Goal: Task Accomplishment & Management: Manage account settings

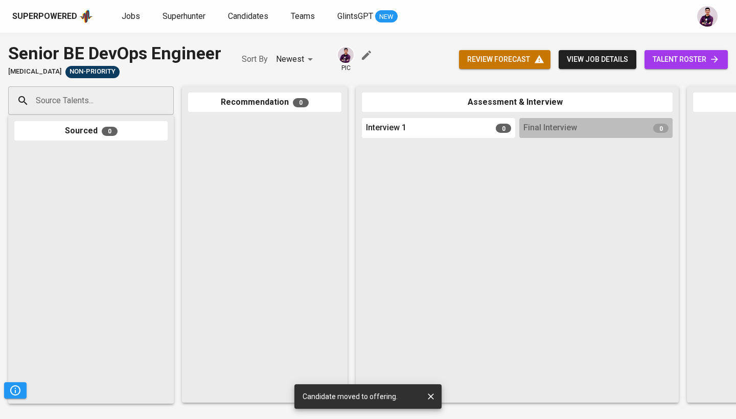
scroll to position [0, 438]
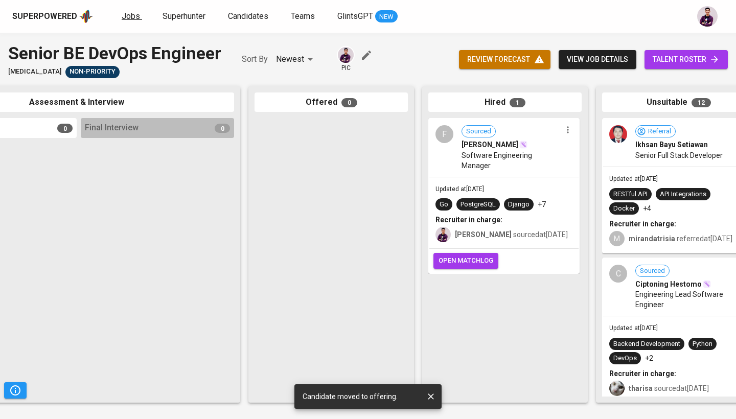
click at [126, 18] on span "Jobs" at bounding box center [131, 16] width 18 height 10
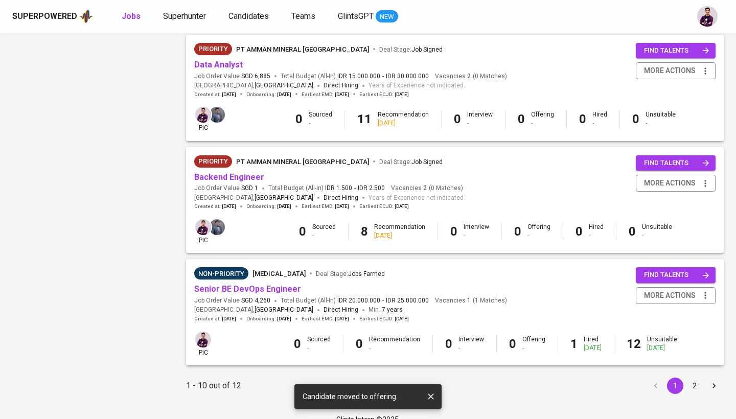
scroll to position [902, 0]
click at [661, 290] on button "more actions" at bounding box center [676, 296] width 80 height 17
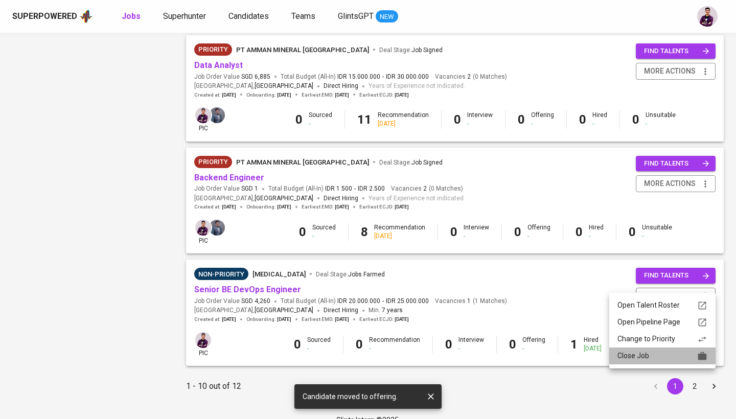
click at [664, 357] on div "Close Job" at bounding box center [662, 356] width 90 height 11
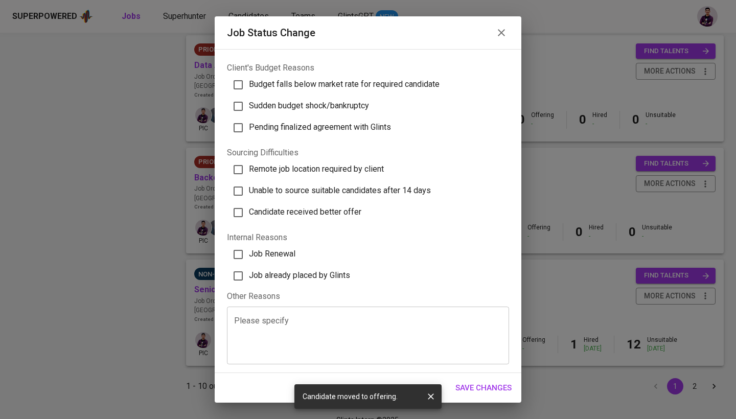
scroll to position [258, 0]
click at [308, 279] on span "Job already placed by Glints" at bounding box center [299, 276] width 101 height 10
click at [249, 279] on input "Job already placed by Glints" at bounding box center [237, 276] width 21 height 21
checkbox input "true"
click at [502, 389] on span "Save Changes" at bounding box center [483, 387] width 56 height 13
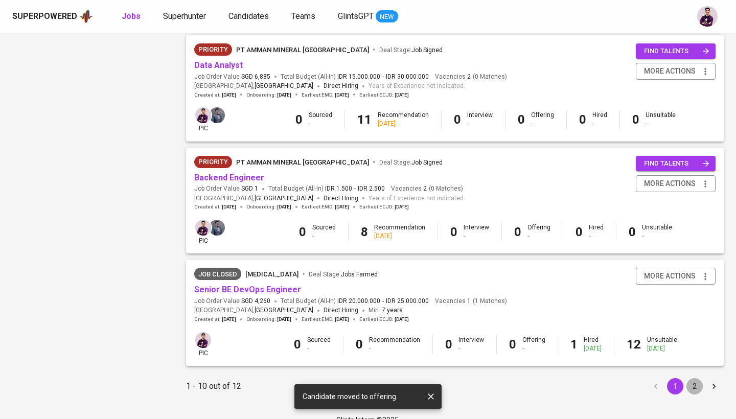
click at [694, 378] on button "2" at bounding box center [694, 386] width 16 height 16
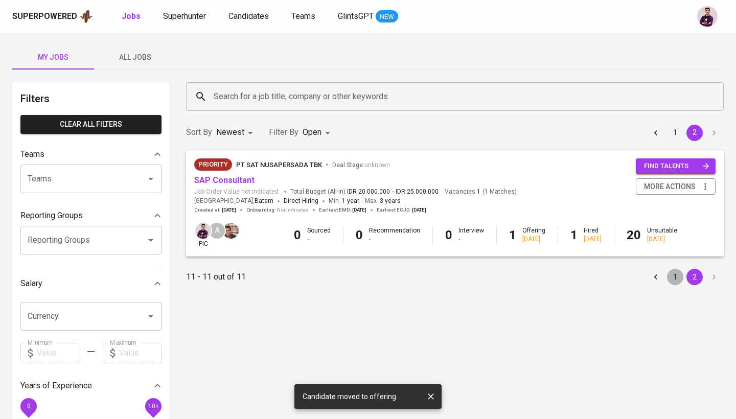
click at [668, 281] on button "1" at bounding box center [675, 277] width 16 height 16
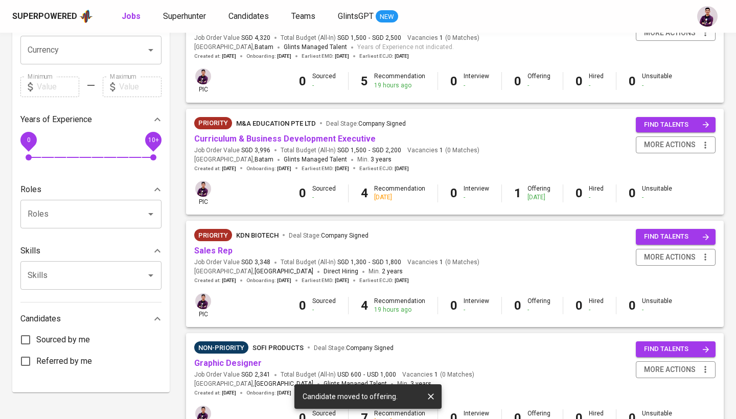
scroll to position [363, 0]
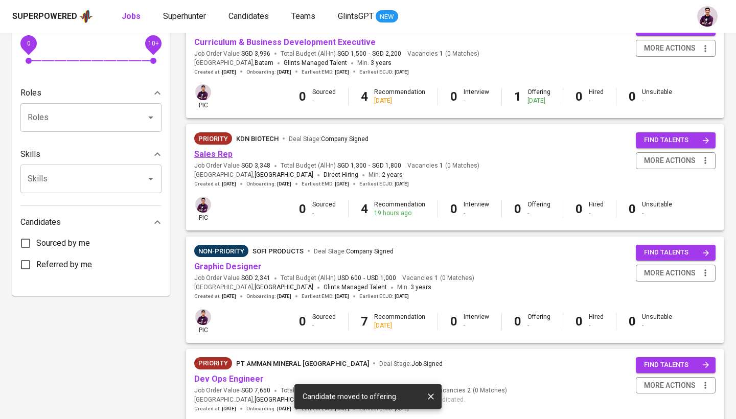
click at [218, 151] on link "Sales Rep" at bounding box center [213, 154] width 38 height 10
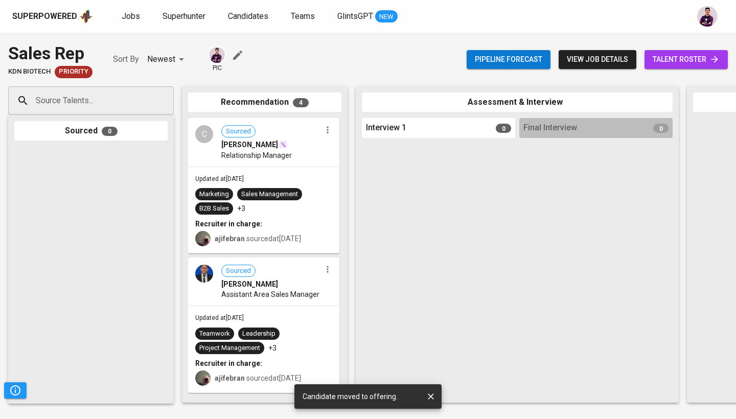
click at [264, 193] on div "Sales Management" at bounding box center [269, 195] width 57 height 10
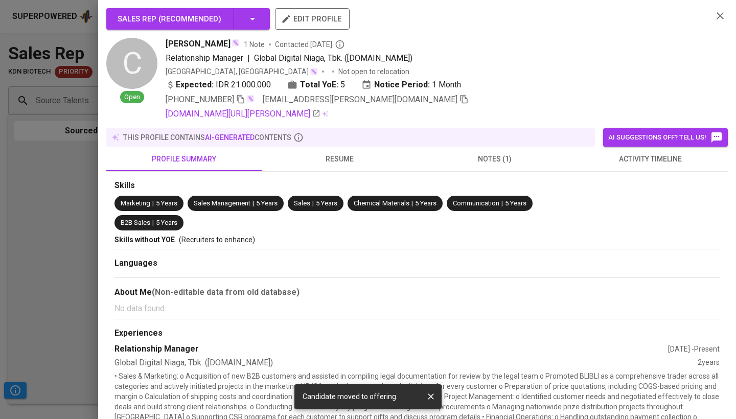
click at [56, 238] on div at bounding box center [368, 209] width 736 height 419
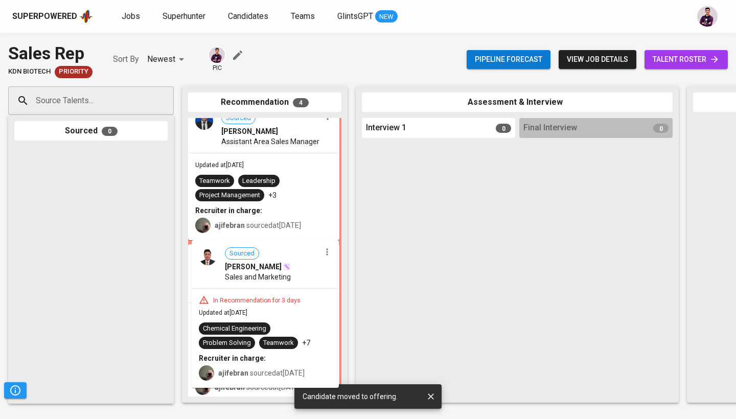
scroll to position [6, 0]
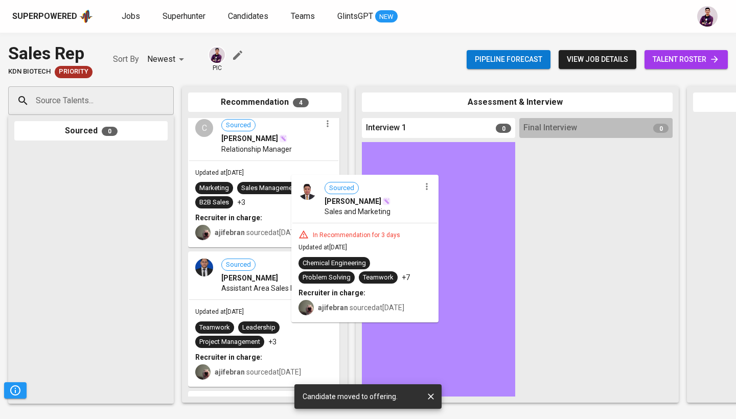
drag, startPoint x: 240, startPoint y: 303, endPoint x: 354, endPoint y: 225, distance: 137.9
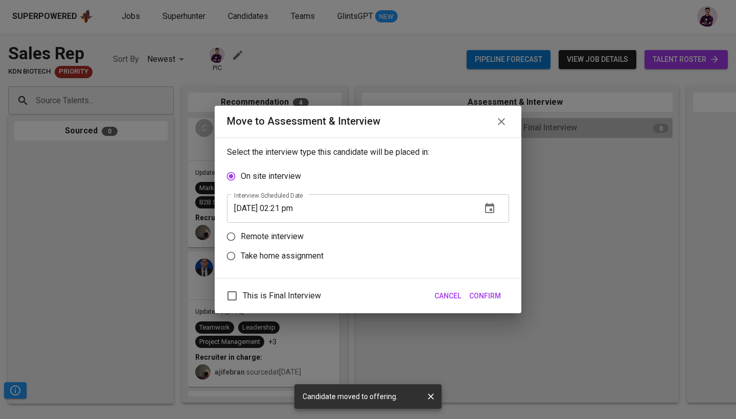
click at [285, 239] on p "Remote interview" at bounding box center [272, 236] width 63 height 12
click at [241, 239] on input "Remote interview" at bounding box center [230, 236] width 19 height 19
radio input "true"
click at [494, 227] on icon "button" at bounding box center [489, 227] width 9 height 10
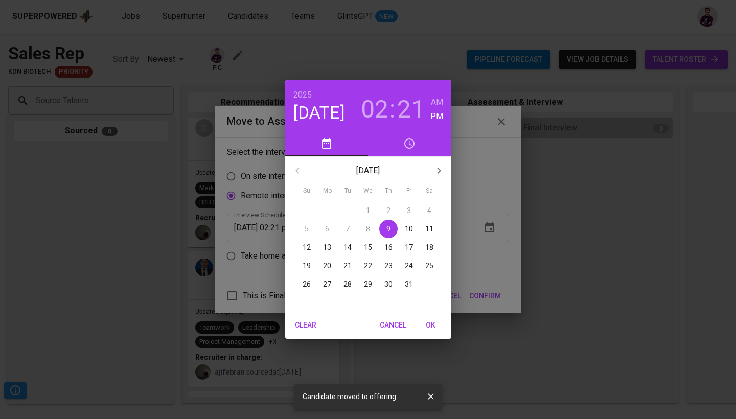
click at [412, 111] on h3 "21" at bounding box center [411, 109] width 28 height 29
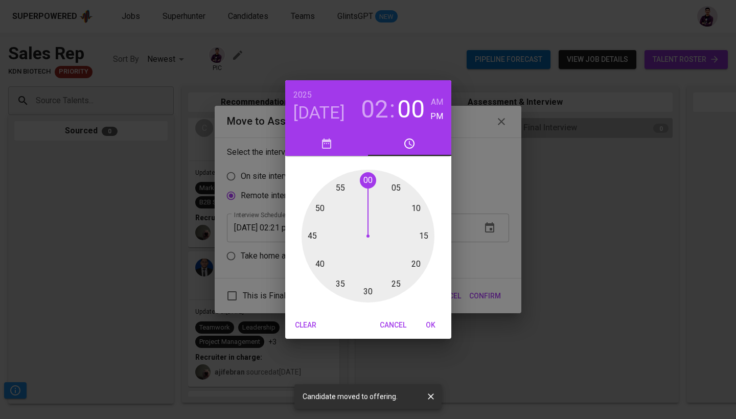
drag, startPoint x: 412, startPoint y: 271, endPoint x: 365, endPoint y: 184, distance: 98.8
click at [365, 184] on div at bounding box center [368, 236] width 133 height 133
type input "10/09/2025 02:00 pm"
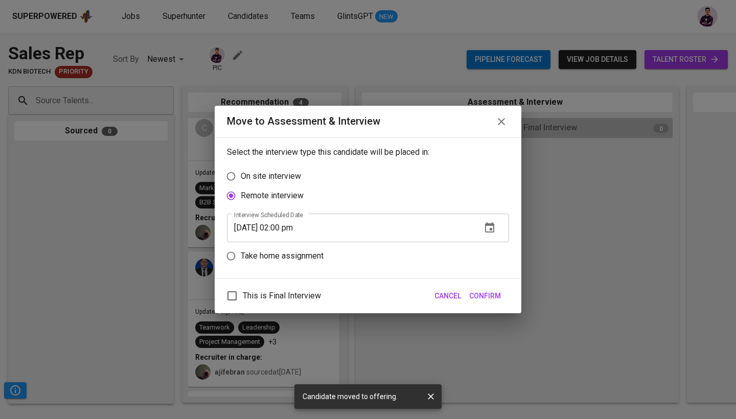
click at [490, 291] on span "Confirm" at bounding box center [485, 296] width 32 height 13
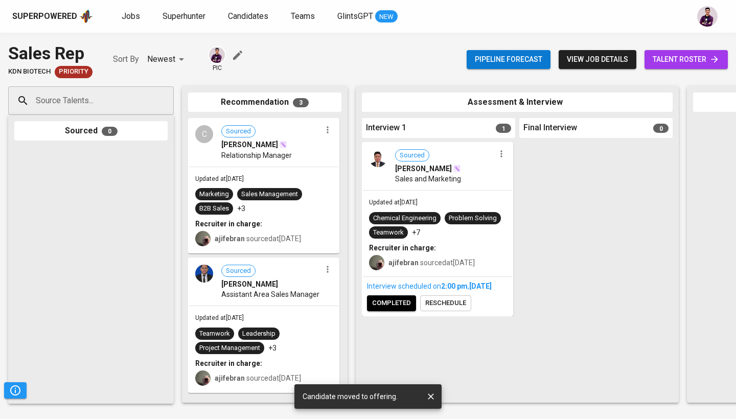
scroll to position [0, 0]
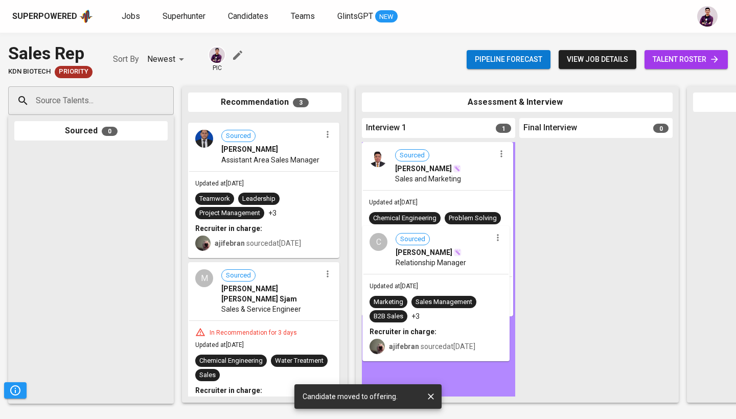
drag, startPoint x: 264, startPoint y: 179, endPoint x: 440, endPoint y: 290, distance: 207.4
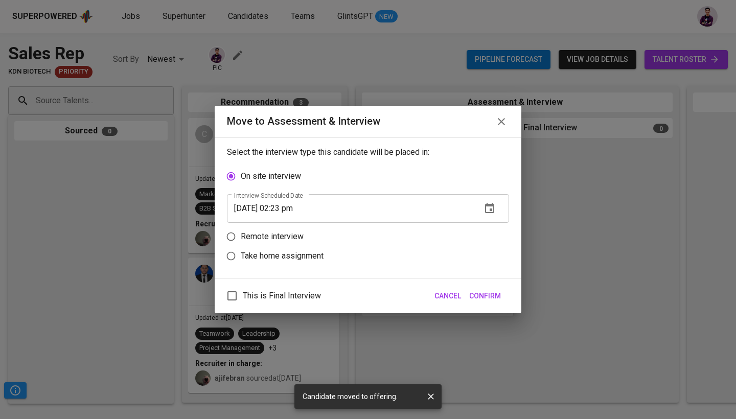
click at [274, 235] on p "Remote interview" at bounding box center [272, 236] width 63 height 12
click at [241, 235] on input "Remote interview" at bounding box center [230, 236] width 19 height 19
radio input "true"
click at [491, 222] on icon "button" at bounding box center [489, 228] width 12 height 12
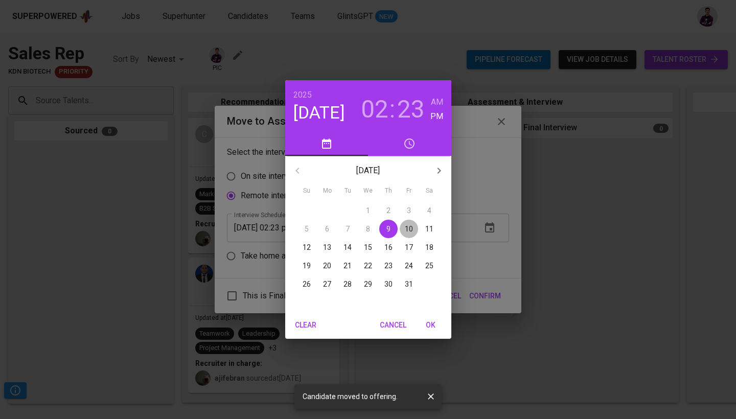
click at [407, 228] on p "10" at bounding box center [409, 229] width 8 height 10
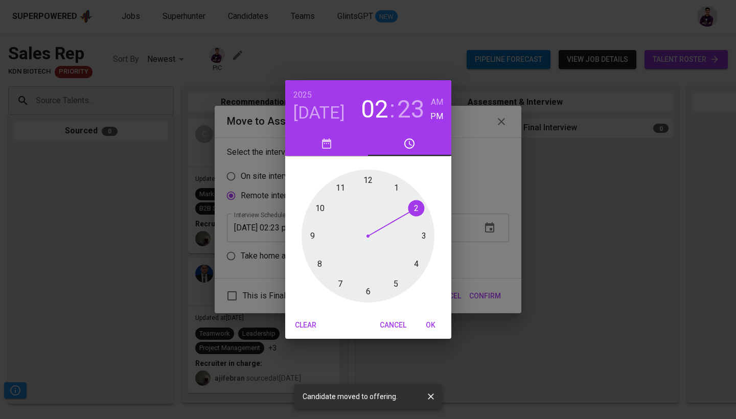
click at [422, 113] on h3 "23" at bounding box center [411, 109] width 28 height 29
drag, startPoint x: 408, startPoint y: 281, endPoint x: 314, endPoint y: 235, distance: 104.5
click at [314, 235] on div at bounding box center [368, 236] width 133 height 133
type input "10/10/2025 02:45 pm"
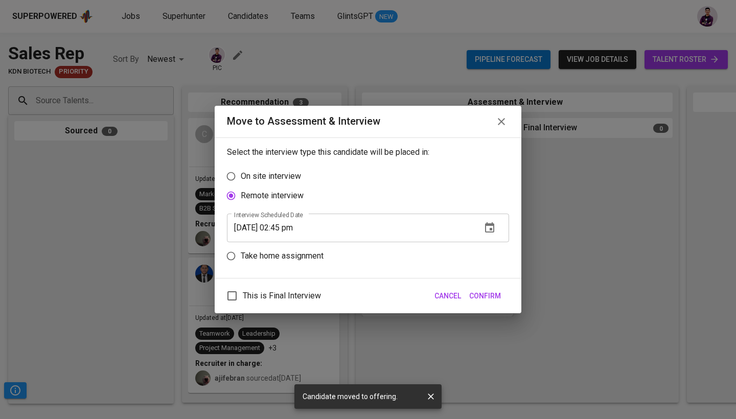
click at [493, 302] on span "Confirm" at bounding box center [485, 296] width 32 height 13
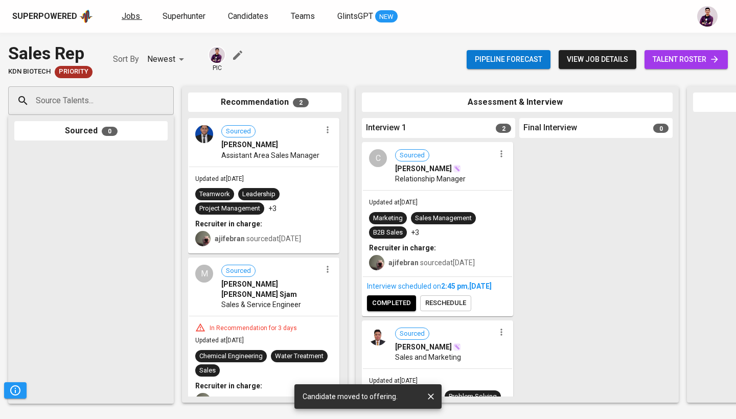
click at [136, 17] on span "Jobs" at bounding box center [131, 16] width 18 height 10
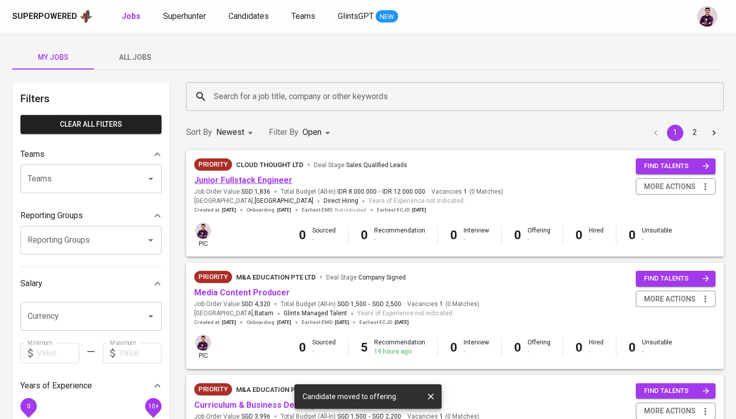
click at [239, 179] on link "Junior Fullstack Engineer" at bounding box center [243, 180] width 98 height 10
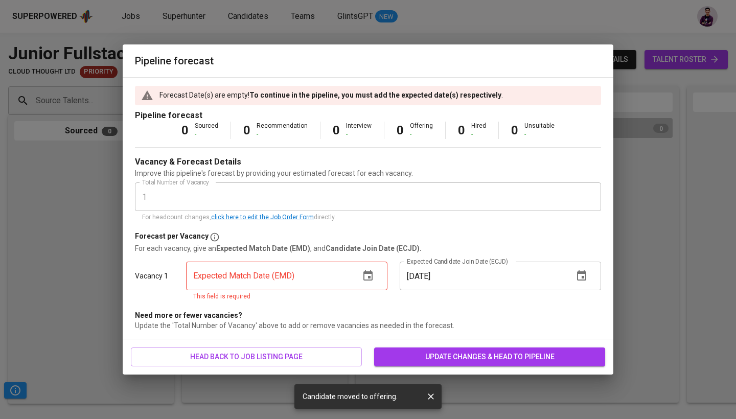
click at [369, 274] on icon "button" at bounding box center [368, 276] width 12 height 12
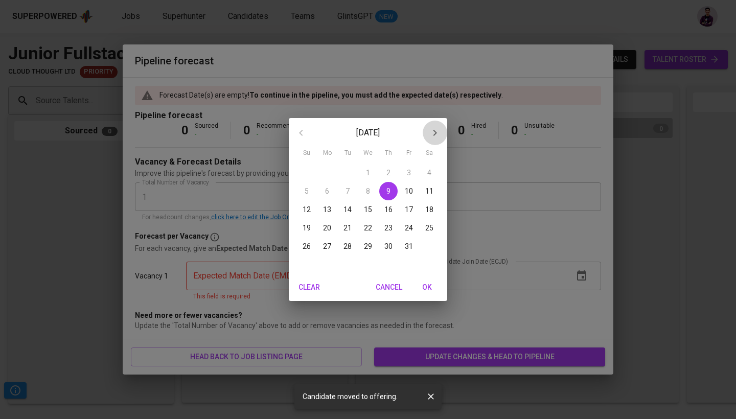
click at [432, 132] on icon "button" at bounding box center [435, 133] width 12 height 12
click at [413, 241] on button "28" at bounding box center [409, 246] width 18 height 18
type input "11/28/2025"
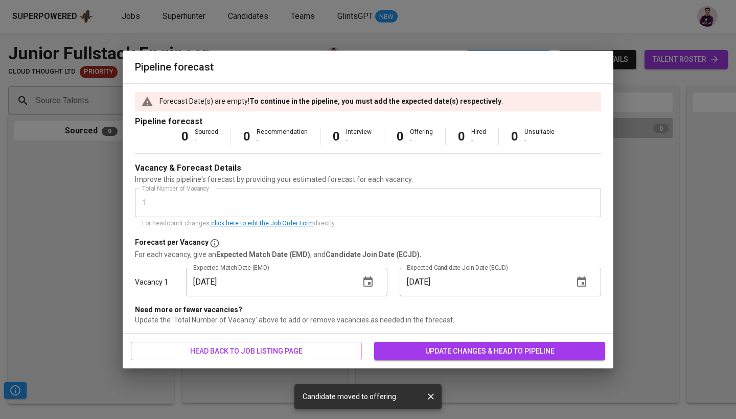
click at [521, 356] on span "update changes & head to pipeline" at bounding box center [489, 351] width 215 height 13
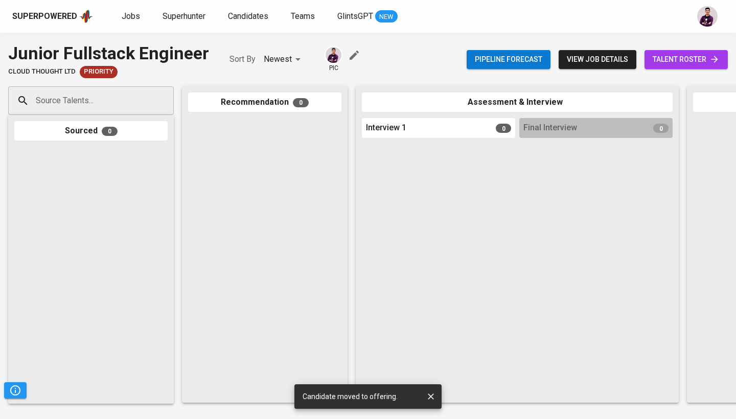
click at [692, 70] on div "Pipeline forecast view job details talent roster" at bounding box center [597, 59] width 261 height 37
click at [691, 62] on span "talent roster" at bounding box center [686, 59] width 67 height 13
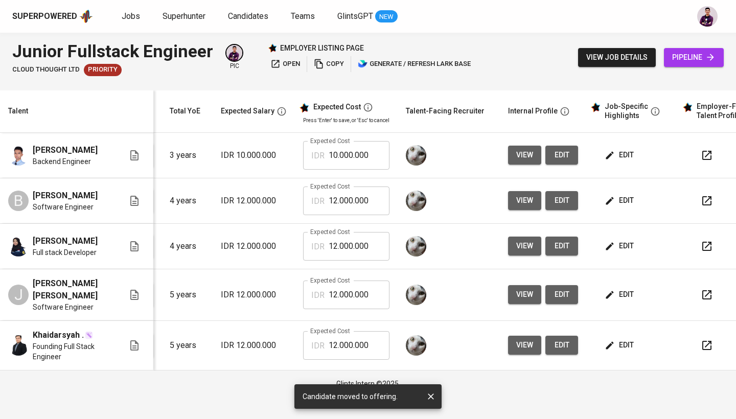
scroll to position [0, 109]
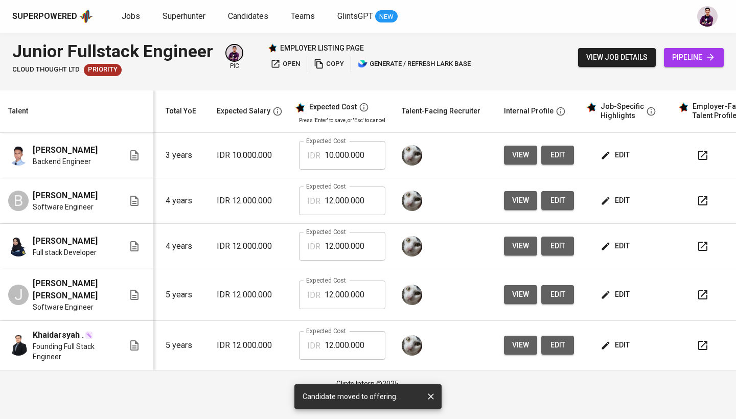
click at [624, 154] on span "edit" at bounding box center [616, 155] width 27 height 13
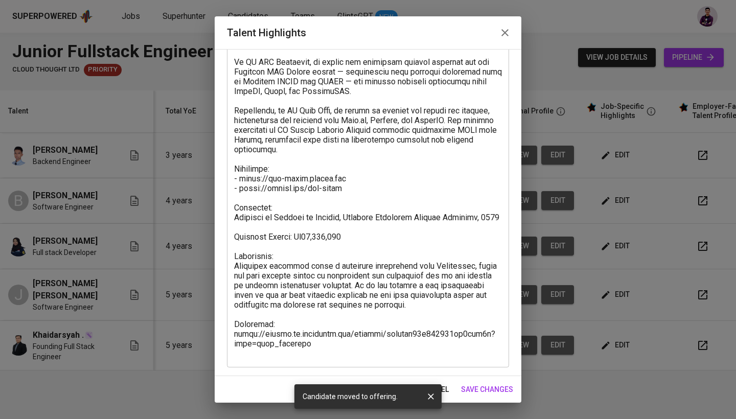
scroll to position [127, 0]
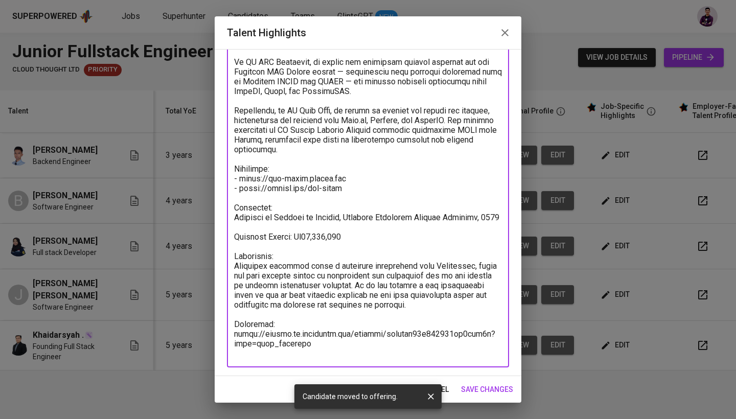
drag, startPoint x: 318, startPoint y: 355, endPoint x: 231, endPoint y: 332, distance: 89.9
click at [231, 332] on div "x Talent Highlights" at bounding box center [368, 174] width 282 height 388
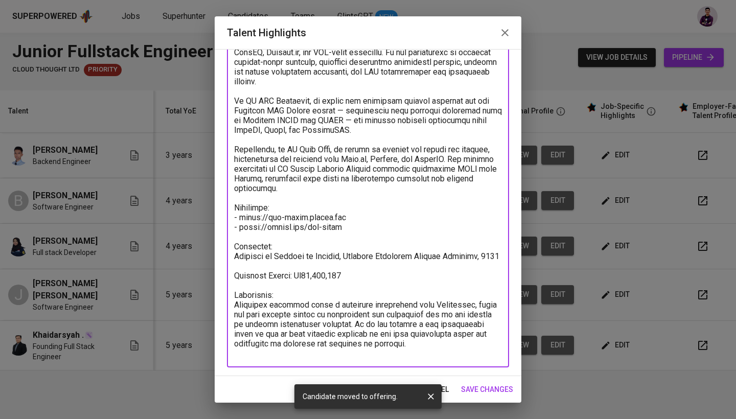
scroll to position [88, 0]
type textarea "Fauzy is a Software Engineer with over 2 years of experience developing scalabl…"
click at [501, 392] on span "save changes" at bounding box center [487, 389] width 52 height 13
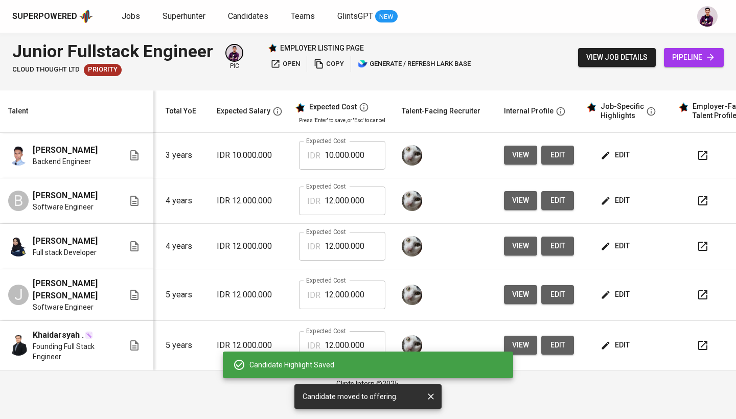
click at [622, 201] on span "edit" at bounding box center [616, 200] width 27 height 13
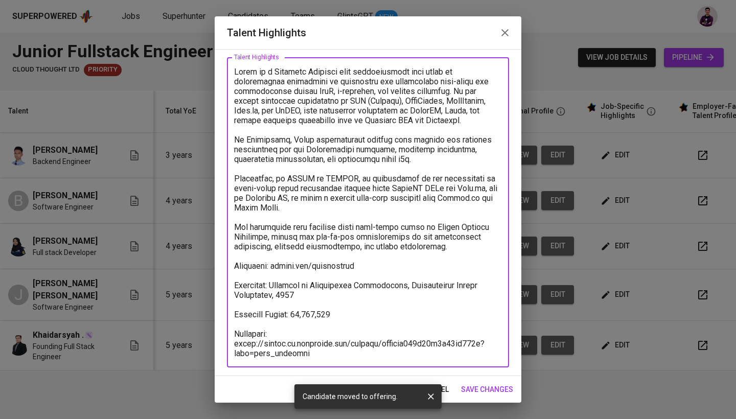
drag, startPoint x: 307, startPoint y: 344, endPoint x: 258, endPoint y: 329, distance: 51.9
click at [258, 329] on textarea at bounding box center [368, 212] width 268 height 291
click at [325, 346] on textarea at bounding box center [368, 212] width 268 height 291
click at [302, 348] on textarea at bounding box center [368, 212] width 268 height 291
drag, startPoint x: 315, startPoint y: 351, endPoint x: 233, endPoint y: 338, distance: 82.8
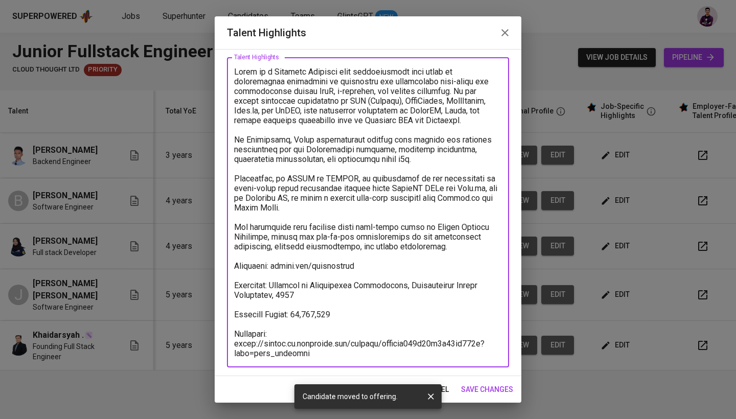
click at [233, 338] on div "x Talent Highlights" at bounding box center [368, 212] width 282 height 310
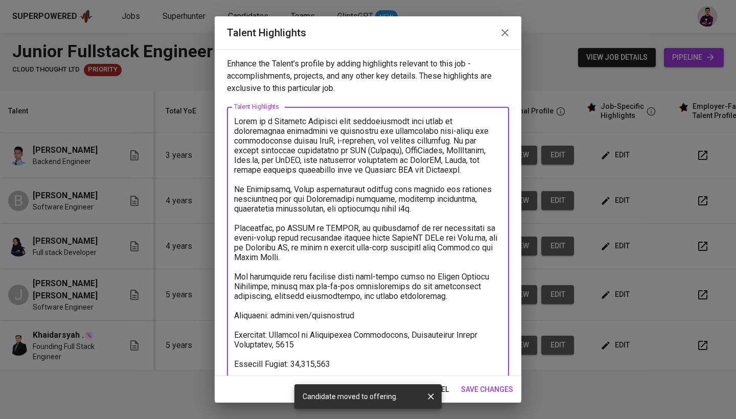
type textarea "Bryan is a Software Engineer with approximately four years of professional expe…"
click at [500, 387] on span "save changes" at bounding box center [487, 389] width 52 height 13
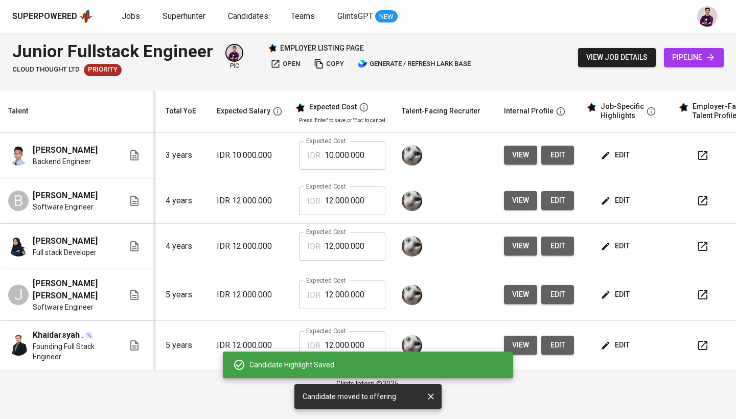
click at [620, 249] on span "edit" at bounding box center [616, 246] width 27 height 13
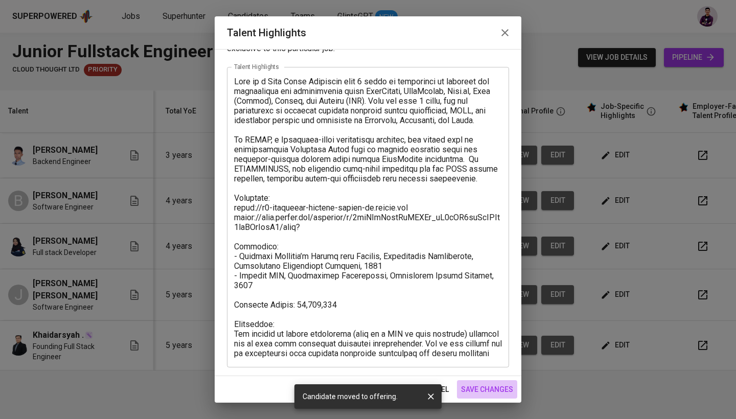
click at [487, 397] on button "save changes" at bounding box center [487, 389] width 60 height 19
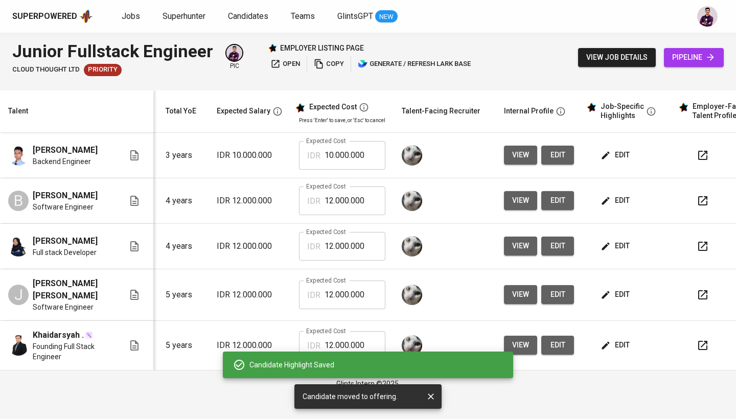
click at [618, 282] on td "edit" at bounding box center [628, 295] width 92 height 52
click at [625, 315] on td "edit" at bounding box center [628, 295] width 92 height 52
click at [622, 301] on span "edit" at bounding box center [616, 294] width 27 height 13
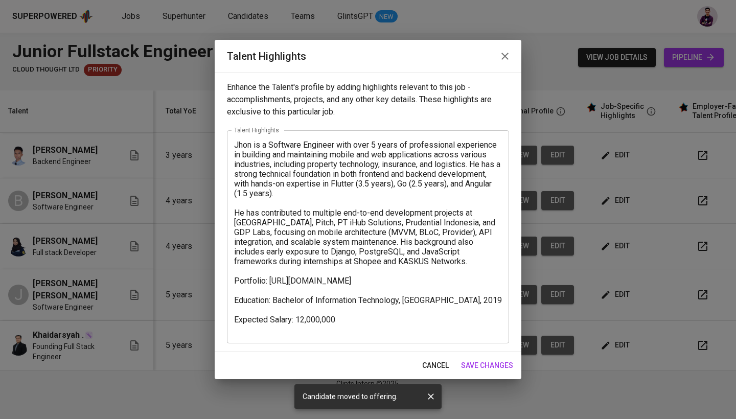
click at [498, 368] on span "save changes" at bounding box center [487, 365] width 52 height 13
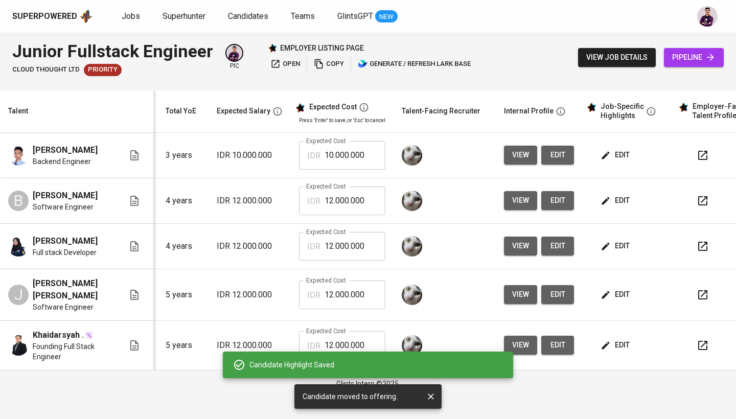
click at [594, 355] on td "edit" at bounding box center [628, 346] width 92 height 50
click at [612, 361] on td "edit" at bounding box center [628, 346] width 92 height 50
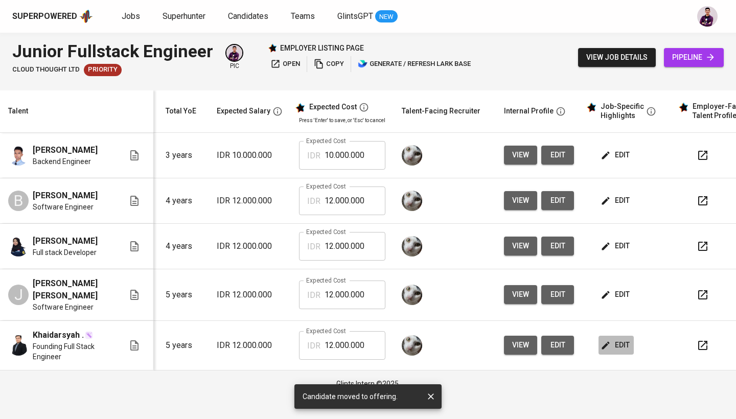
click at [614, 347] on span "edit" at bounding box center [616, 345] width 27 height 13
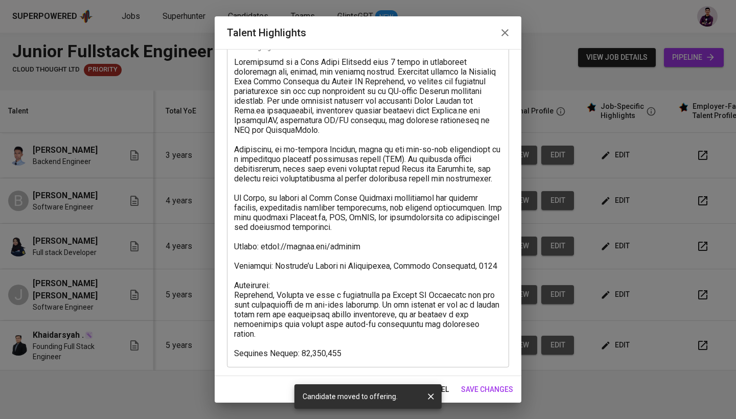
click at [506, 393] on span "save changes" at bounding box center [487, 389] width 52 height 13
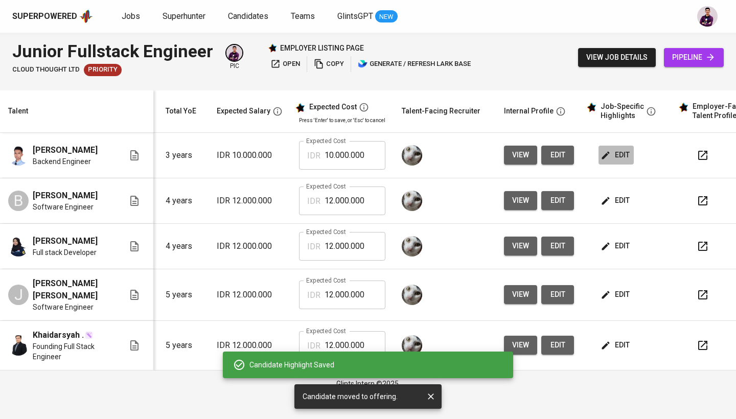
click at [618, 156] on span "edit" at bounding box center [616, 155] width 27 height 13
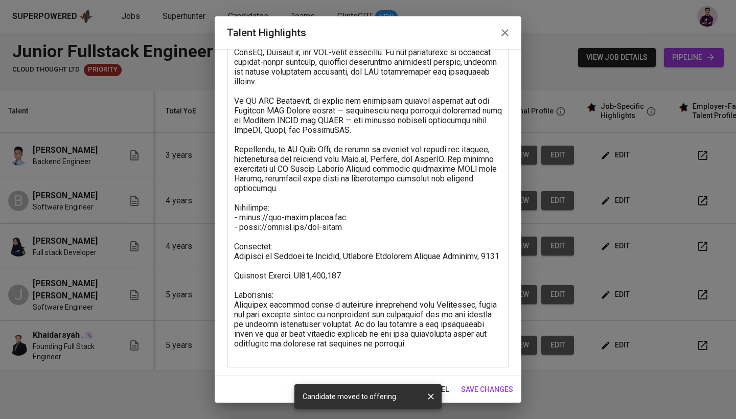
click at [502, 34] on icon "button" at bounding box center [505, 33] width 12 height 12
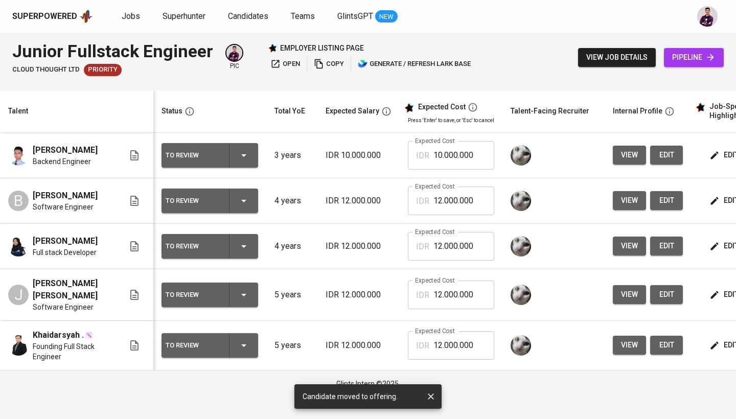
click at [251, 154] on div "To Review" at bounding box center [210, 155] width 88 height 25
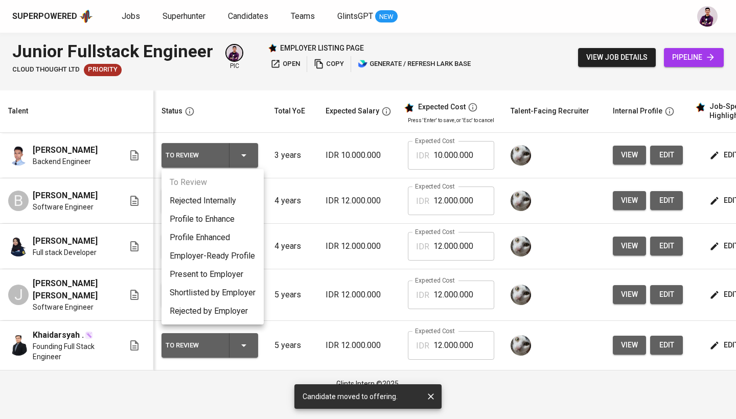
click at [233, 267] on li "Present to Employer" at bounding box center [212, 274] width 102 height 18
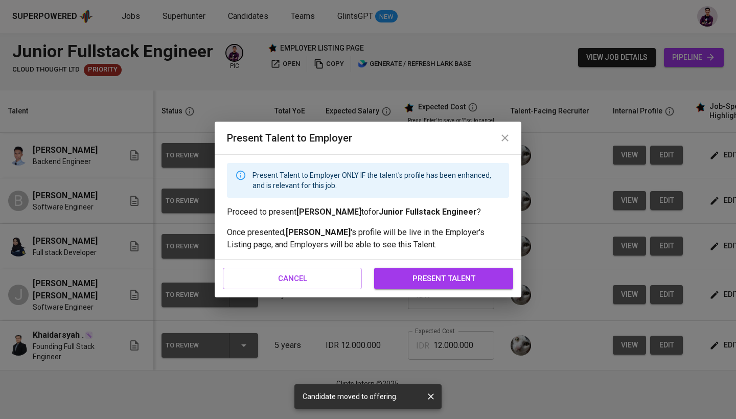
click at [423, 280] on span "present talent" at bounding box center [443, 278] width 117 height 13
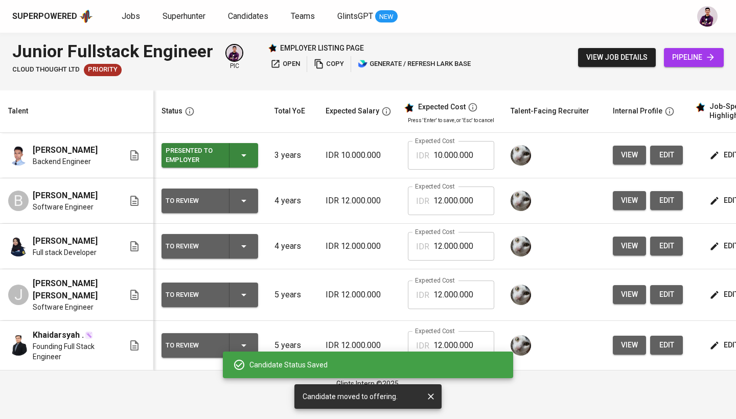
click at [255, 204] on button "To Review" at bounding box center [209, 201] width 97 height 25
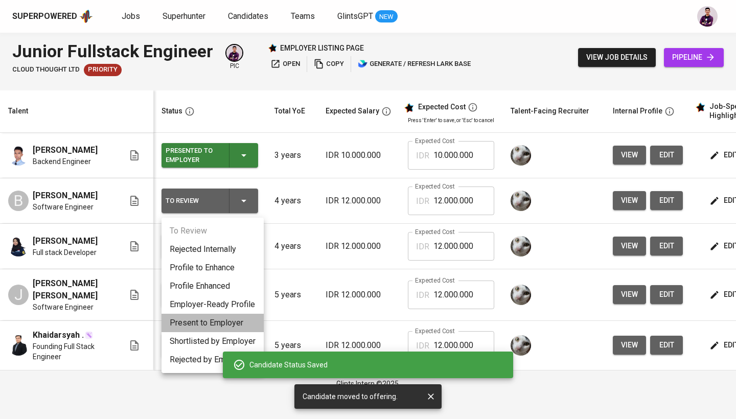
click at [228, 317] on li "Present to Employer" at bounding box center [212, 323] width 102 height 18
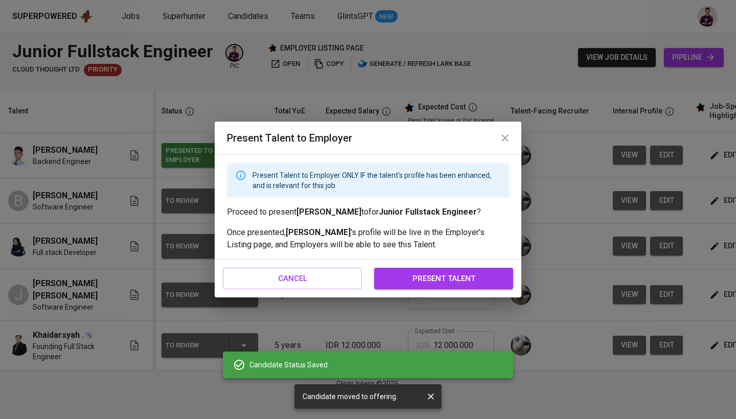
click at [430, 285] on span "present talent" at bounding box center [443, 278] width 117 height 13
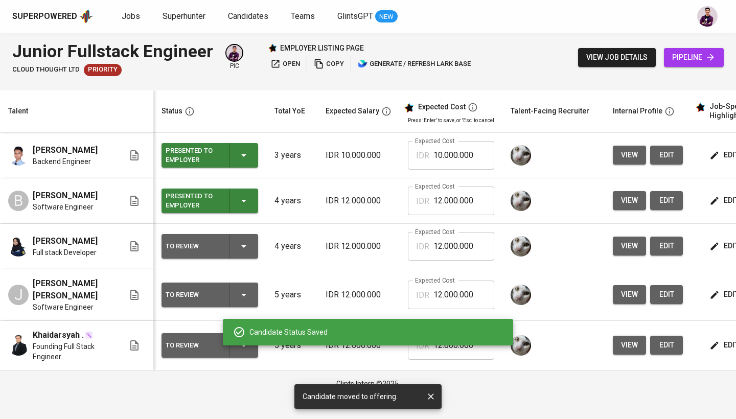
click at [246, 247] on icon "button" at bounding box center [244, 246] width 12 height 12
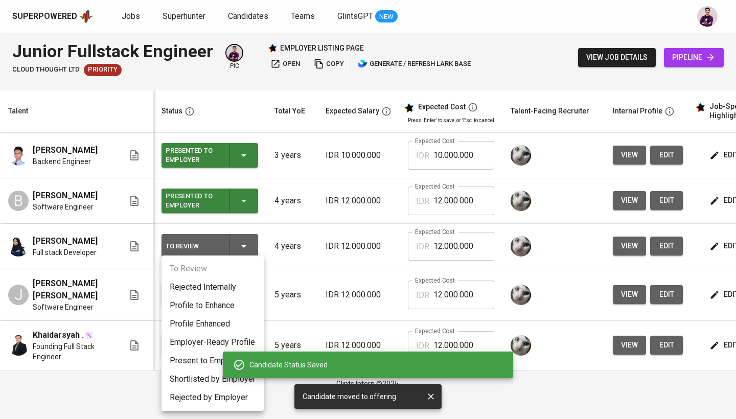
click at [214, 356] on li "Present to Employer" at bounding box center [212, 361] width 102 height 18
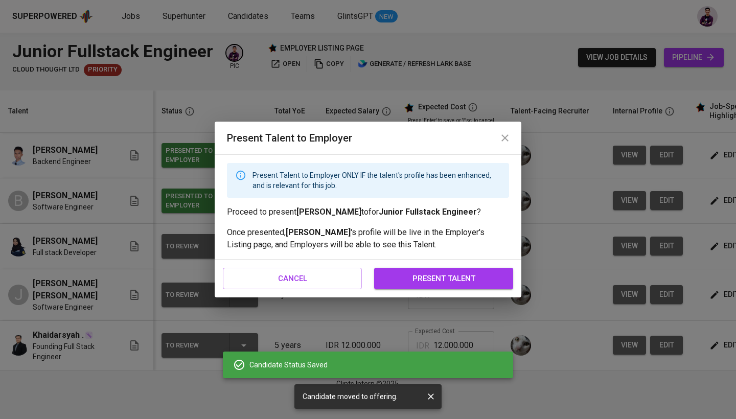
click at [428, 287] on button "present talent" at bounding box center [443, 278] width 139 height 21
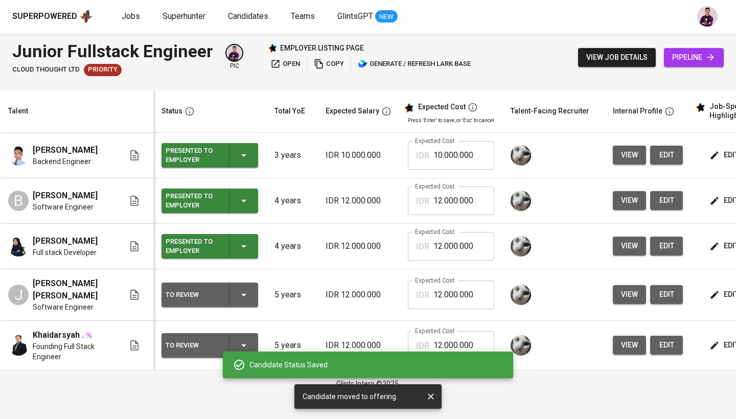
click at [241, 301] on icon "button" at bounding box center [244, 295] width 12 height 12
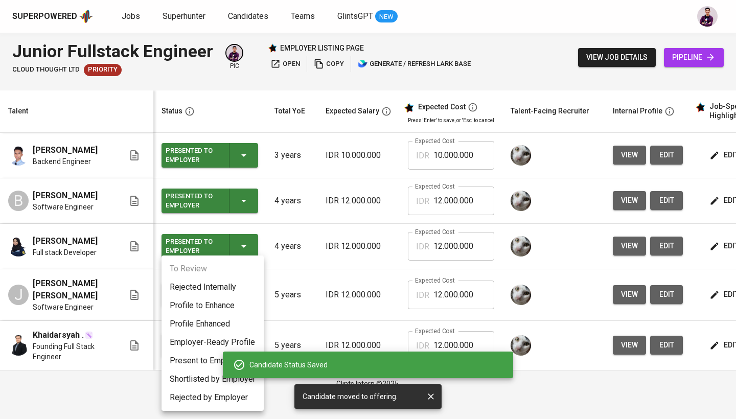
click at [206, 362] on li "Present to Employer" at bounding box center [212, 361] width 102 height 18
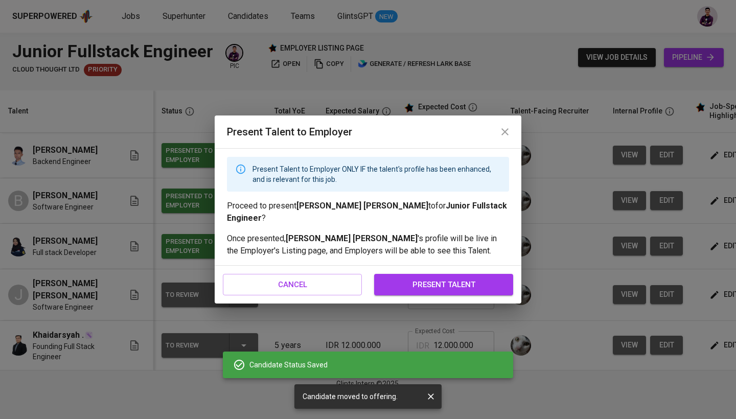
click at [427, 280] on span "present talent" at bounding box center [443, 284] width 117 height 13
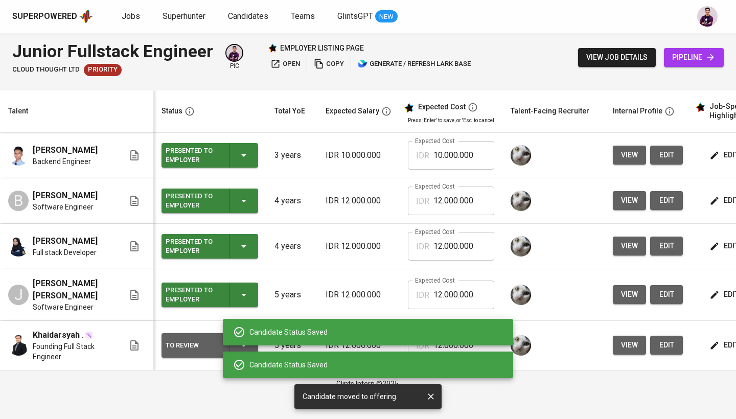
click at [250, 348] on div "Candidate Status Saved" at bounding box center [368, 332] width 290 height 33
click at [242, 352] on div "Candidate Status Saved" at bounding box center [368, 365] width 290 height 27
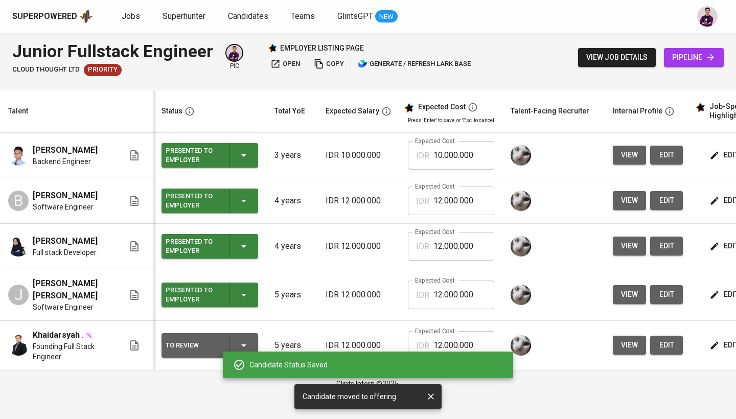
click at [242, 352] on div "Candidate Status Saved" at bounding box center [368, 365] width 290 height 27
click at [242, 344] on div "To Review" at bounding box center [210, 345] width 88 height 25
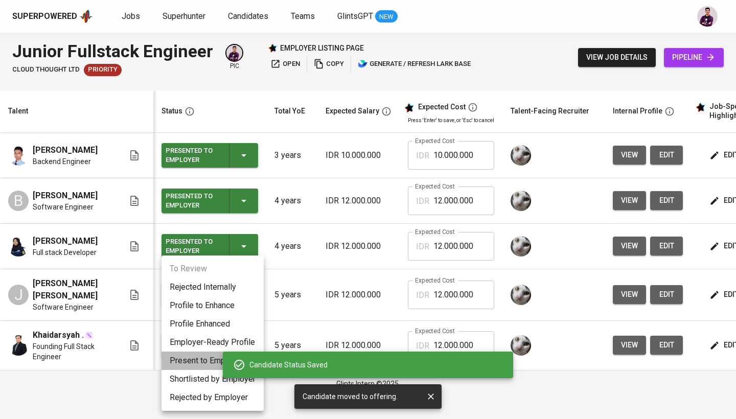
click at [210, 361] on li "Present to Employer" at bounding box center [212, 361] width 102 height 18
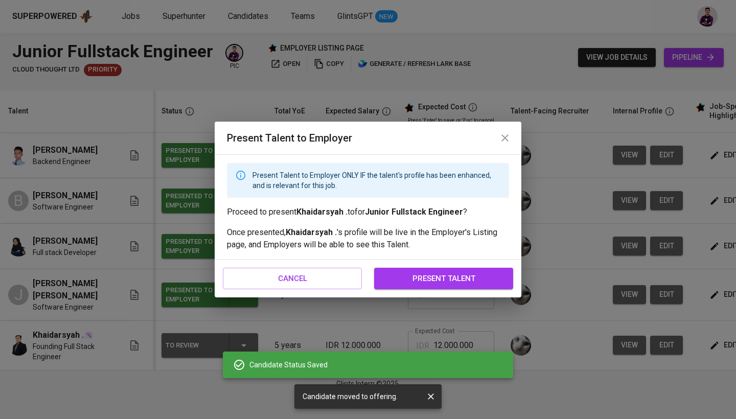
click at [420, 283] on span "present talent" at bounding box center [443, 278] width 117 height 13
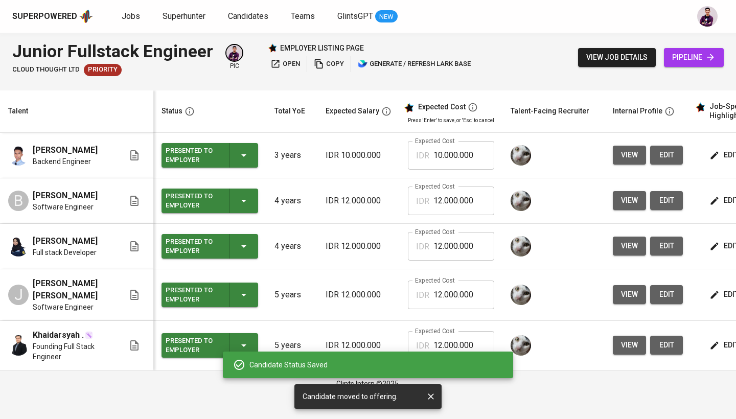
scroll to position [0, 0]
click at [276, 67] on icon "button" at bounding box center [276, 64] width 8 height 8
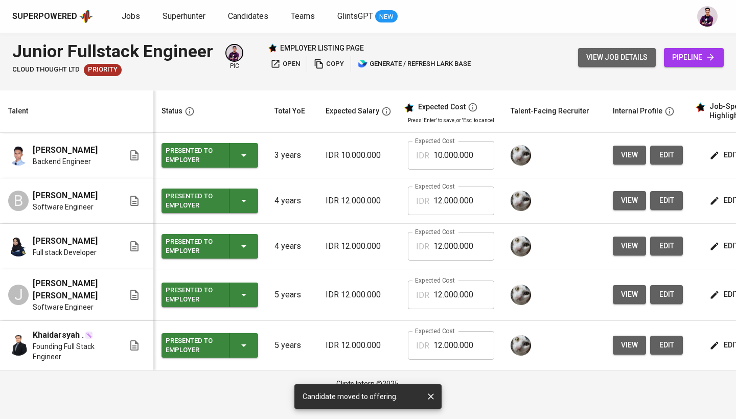
click at [635, 61] on span "view job details" at bounding box center [616, 57] width 61 height 13
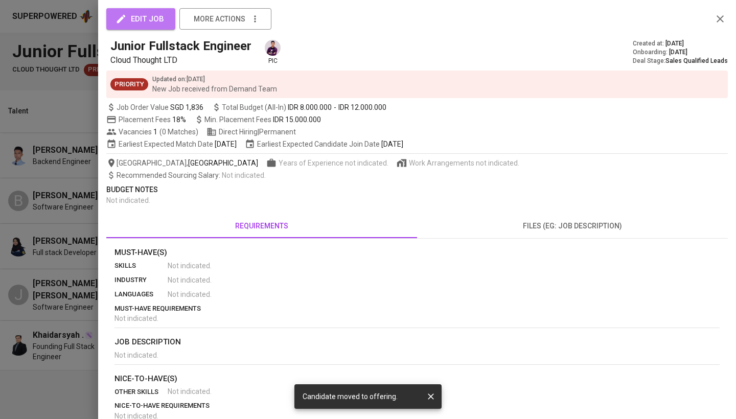
click at [150, 22] on span "edit job" at bounding box center [141, 18] width 47 height 13
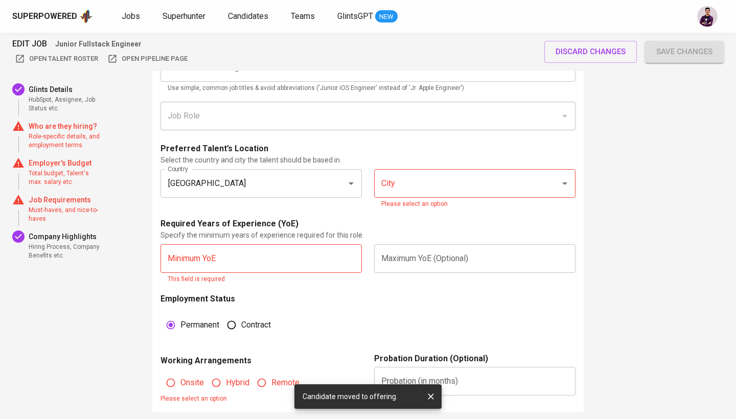
scroll to position [578, 0]
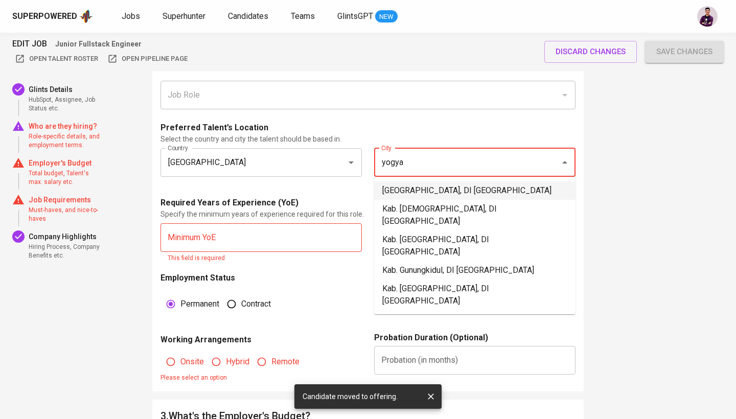
click at [418, 181] on li "Yogyakarta, DI Yogyakarta" at bounding box center [474, 190] width 201 height 18
type input "Yogyakarta, DI Yogyakarta"
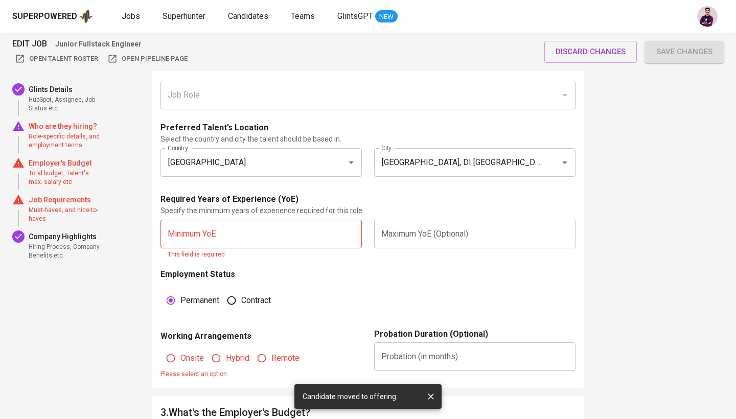
click at [298, 230] on input "text" at bounding box center [260, 234] width 201 height 29
type input "2"
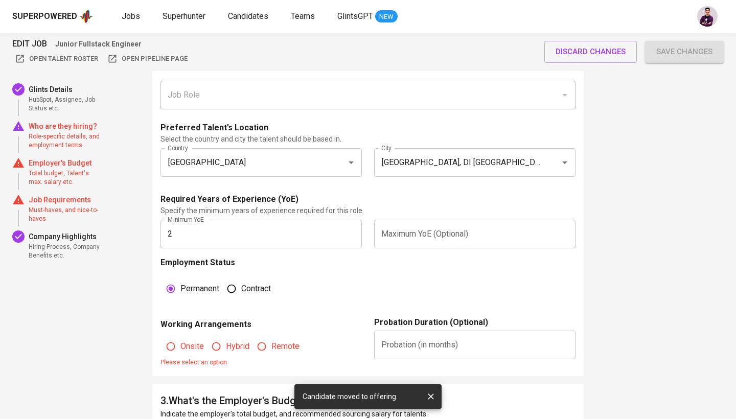
click at [353, 271] on div "Employment Status Permanent Contract" at bounding box center [263, 283] width 207 height 52
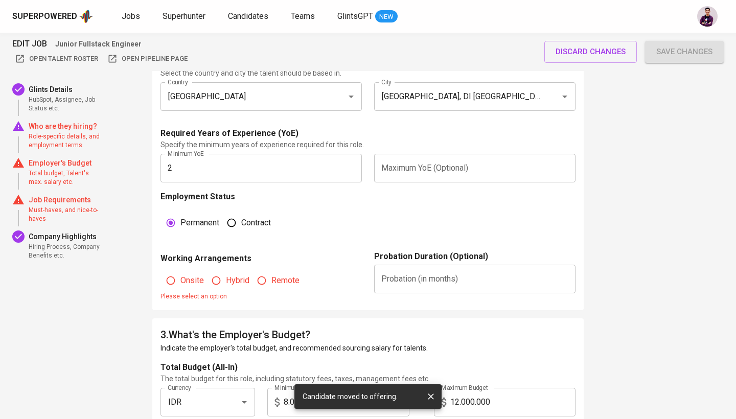
scroll to position [661, 0]
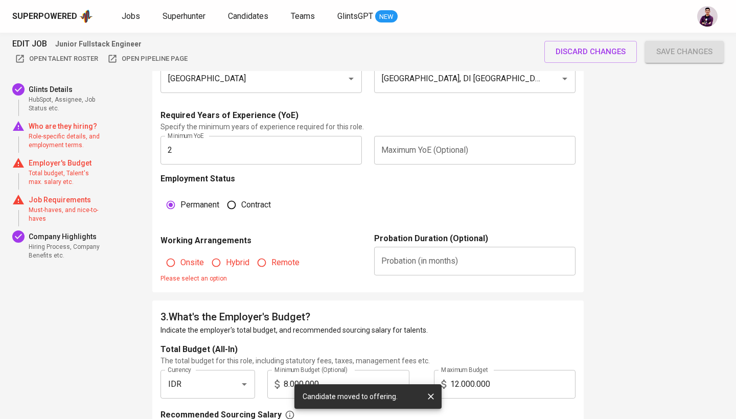
click at [269, 259] on input "Remote" at bounding box center [261, 262] width 19 height 19
radio input "true"
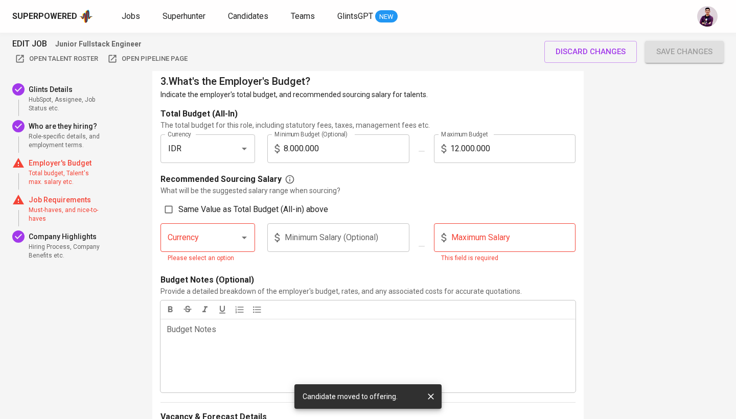
scroll to position [888, 0]
click at [231, 210] on span "Same Value as Total Budget (All-in) above" at bounding box center [253, 209] width 150 height 12
click at [178, 210] on input "Same Value as Total Budget (All-in) above" at bounding box center [168, 209] width 19 height 19
checkbox input "true"
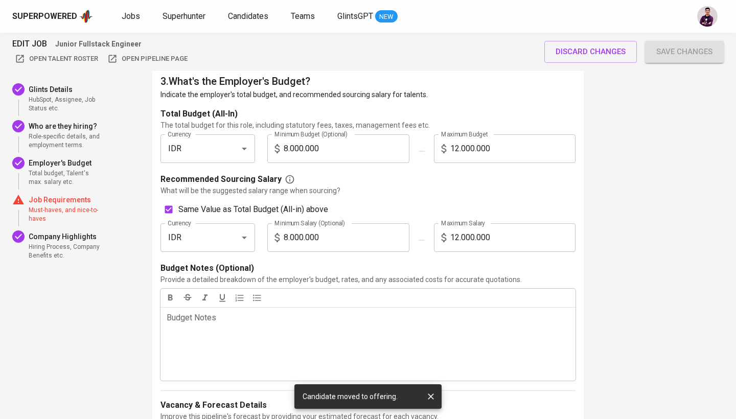
type input "IDR"
type input "8.000.000"
type input "12.000.000"
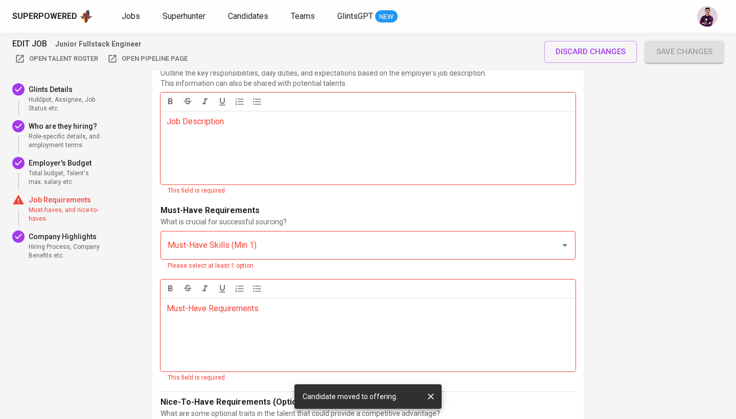
scroll to position [1439, 0]
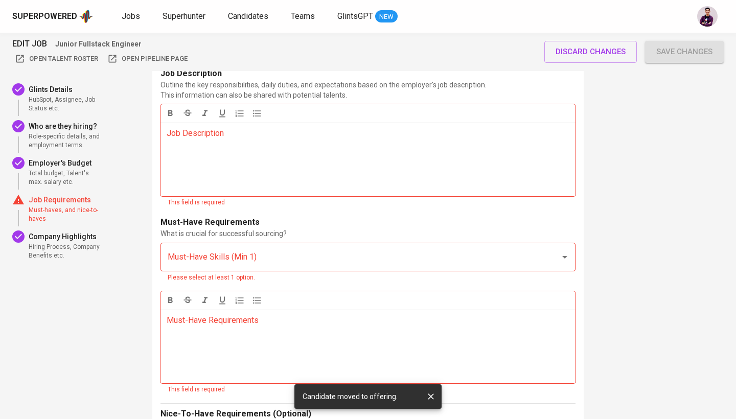
click at [248, 147] on div "Job Description ﻿" at bounding box center [367, 160] width 415 height 74
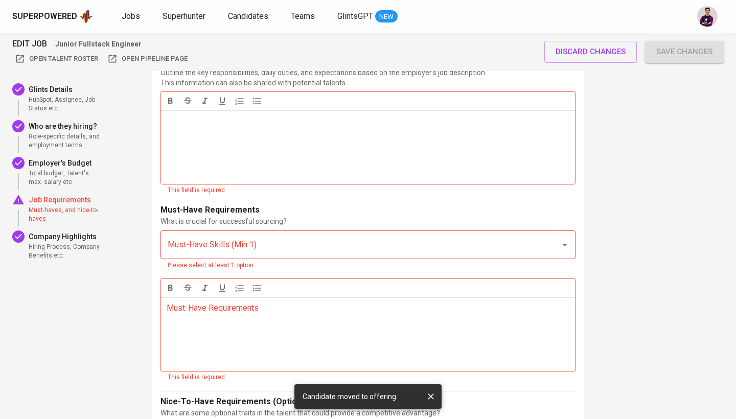
scroll to position [1445, 0]
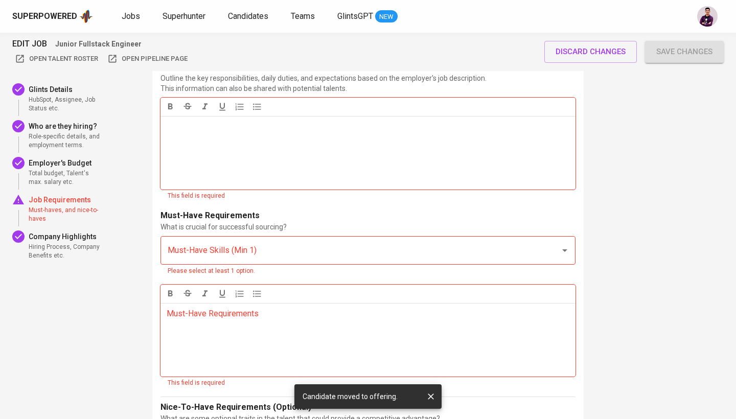
click at [233, 136] on div "Job Description ﻿" at bounding box center [367, 153] width 415 height 74
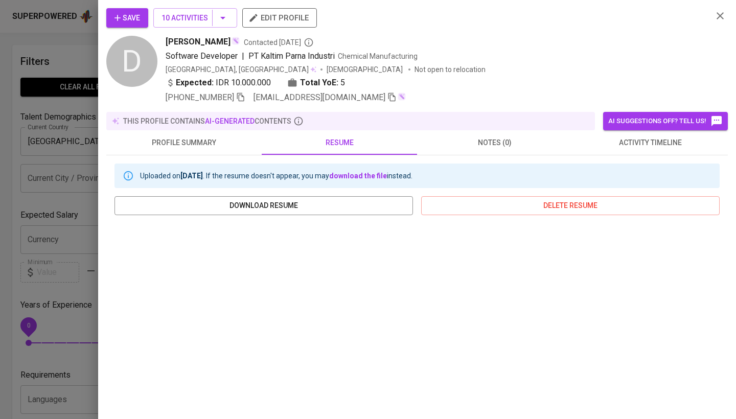
click at [60, 153] on div at bounding box center [368, 209] width 736 height 419
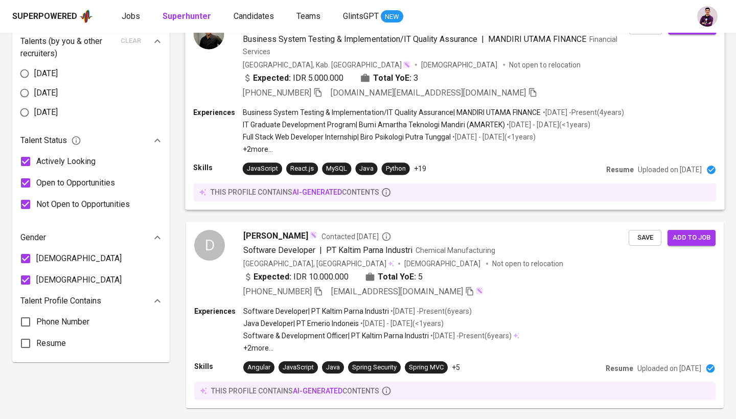
scroll to position [449, 0]
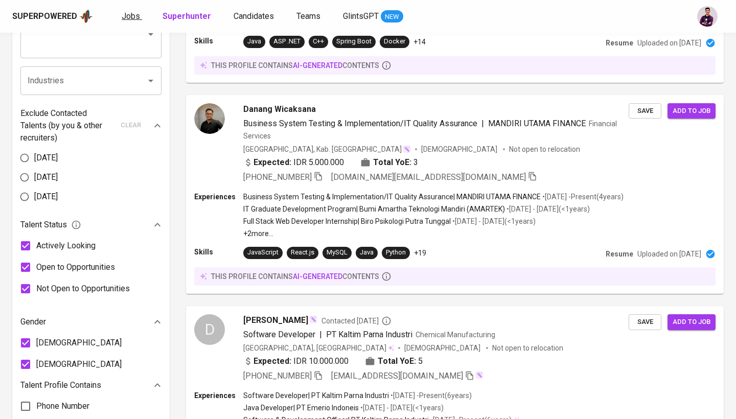
click at [136, 16] on span "Jobs" at bounding box center [131, 16] width 18 height 10
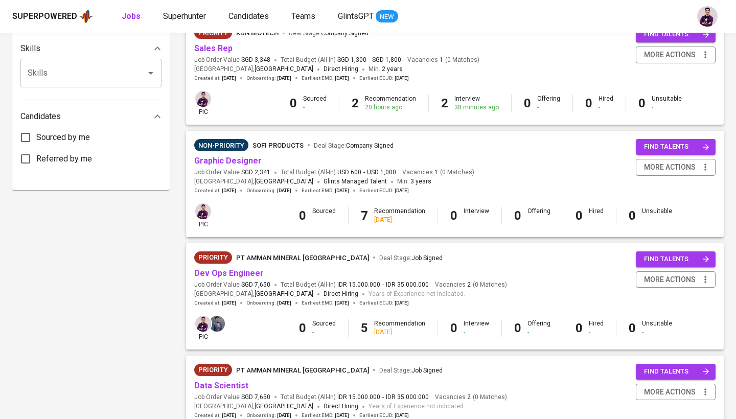
scroll to position [476, 0]
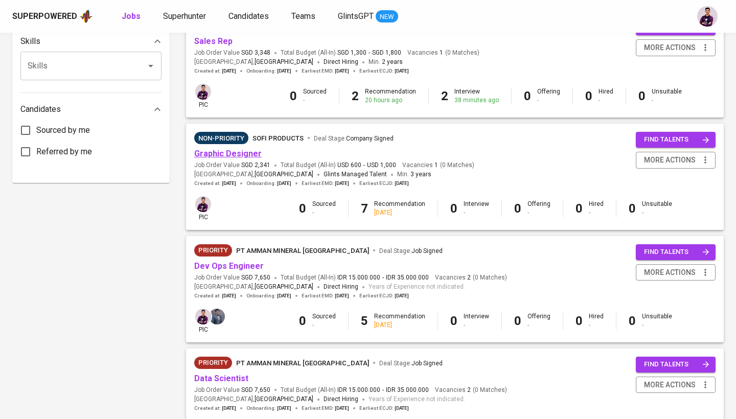
click at [241, 151] on link "Graphic Designer" at bounding box center [227, 154] width 67 height 10
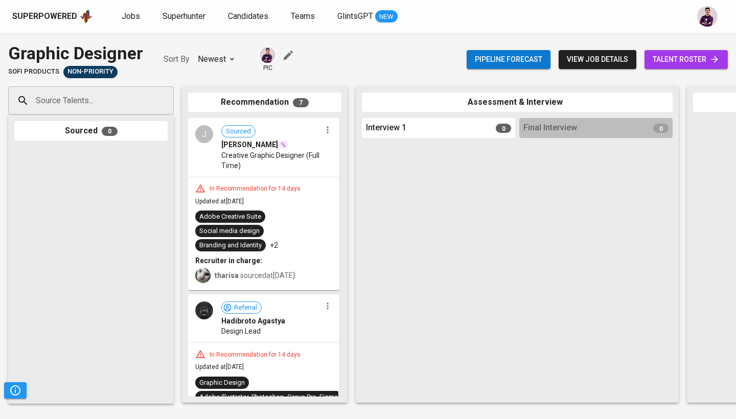
click at [678, 65] on link "talent roster" at bounding box center [685, 59] width 83 height 19
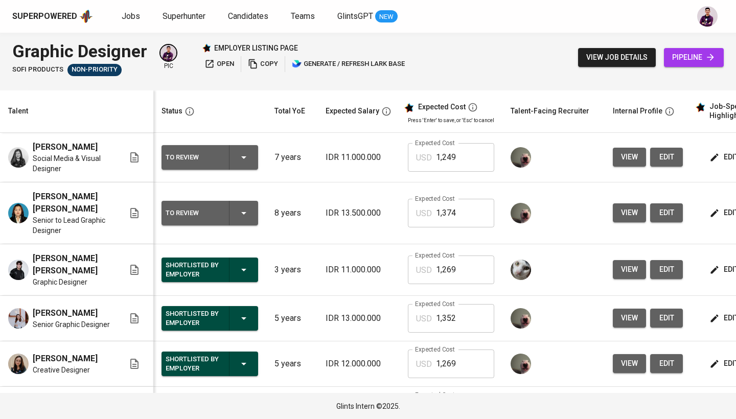
click at [630, 152] on span "view" at bounding box center [629, 157] width 17 height 13
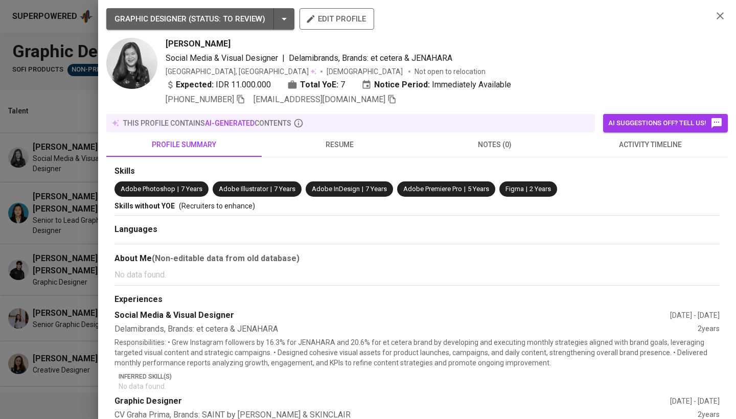
click at [346, 147] on span "resume" at bounding box center [339, 144] width 143 height 13
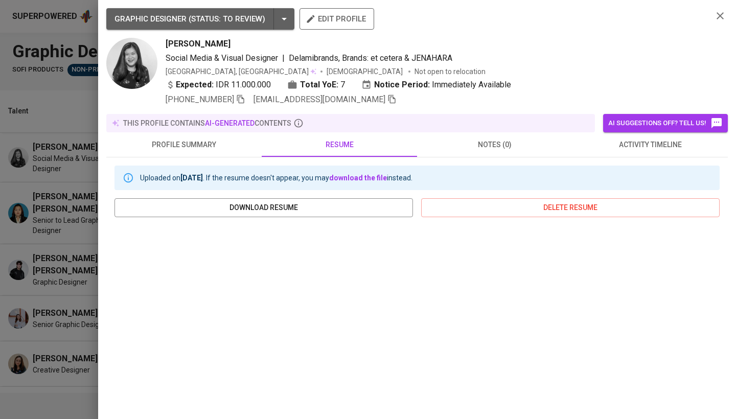
click at [720, 15] on icon "button" at bounding box center [720, 16] width 12 height 12
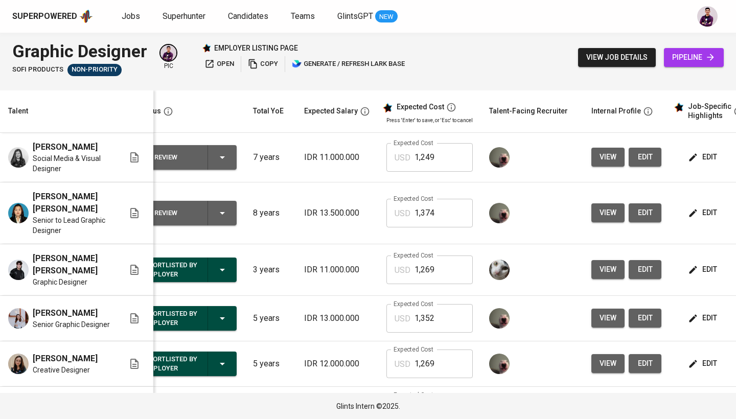
scroll to position [0, 29]
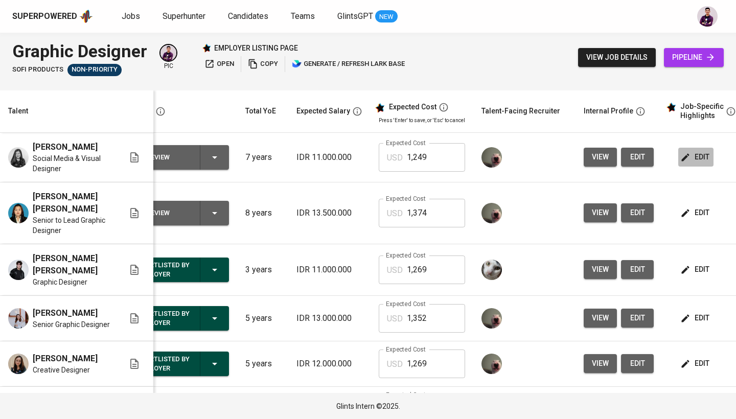
click at [699, 160] on span "edit" at bounding box center [695, 157] width 27 height 13
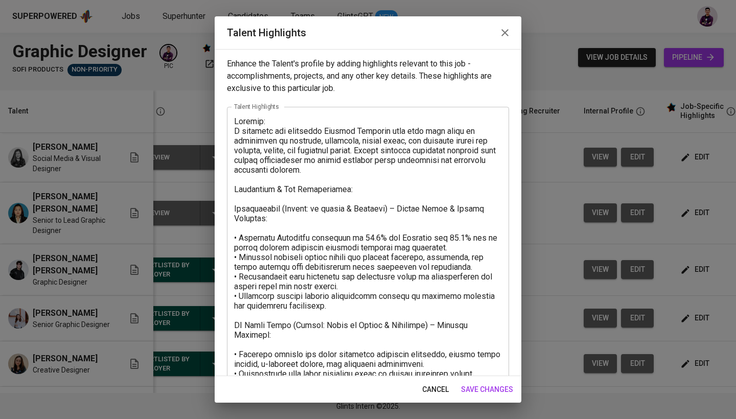
click at [507, 26] on button "button" at bounding box center [505, 32] width 25 height 25
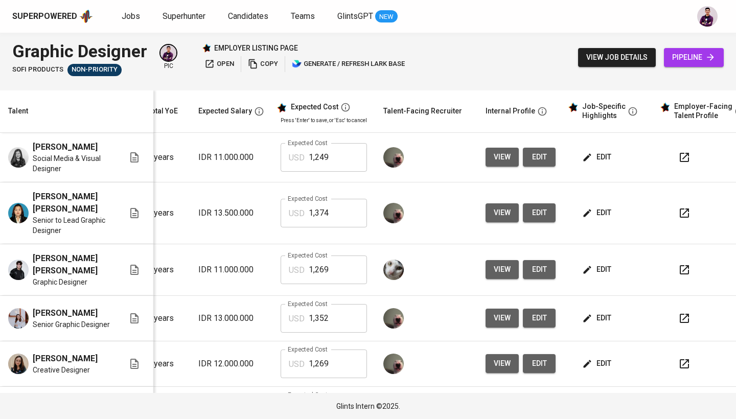
scroll to position [0, 127]
click at [687, 158] on icon "button" at bounding box center [684, 157] width 12 height 12
click at [680, 212] on icon "button" at bounding box center [684, 213] width 12 height 12
